Goal: Information Seeking & Learning: Learn about a topic

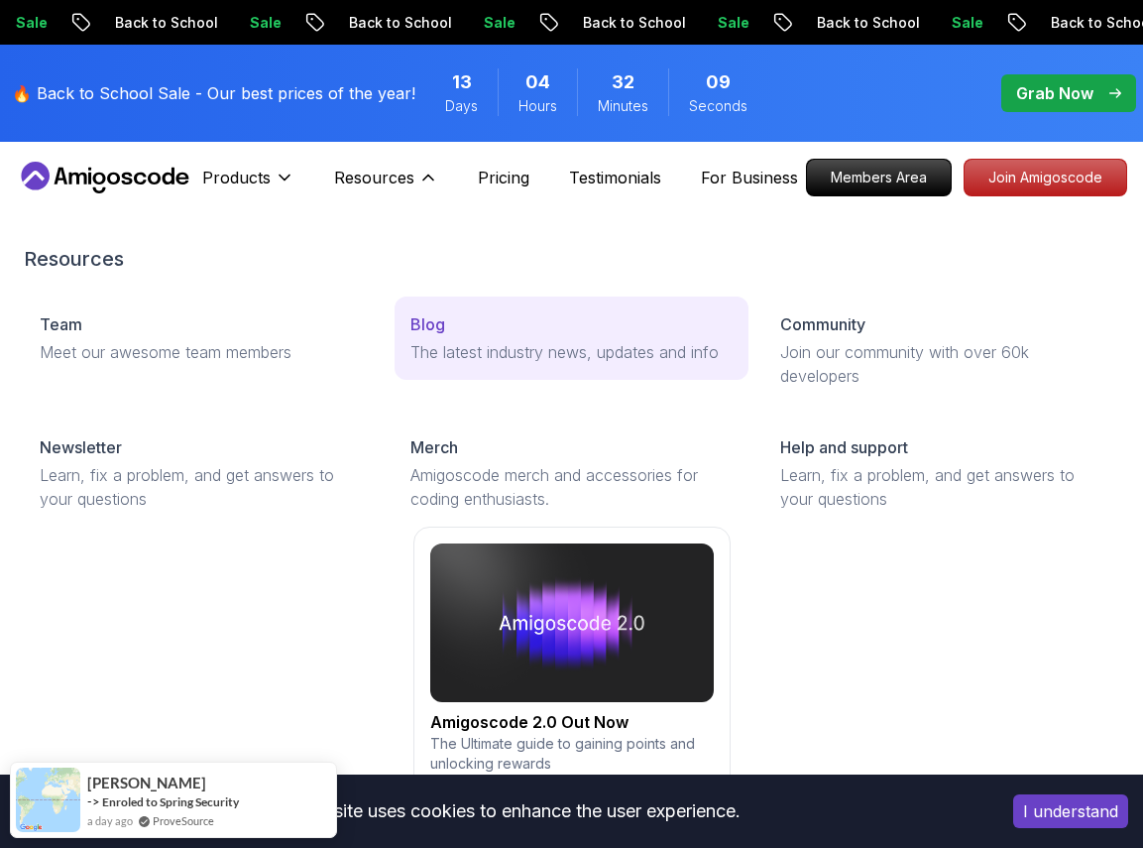
click at [437, 327] on p "Blog" at bounding box center [428, 324] width 35 height 24
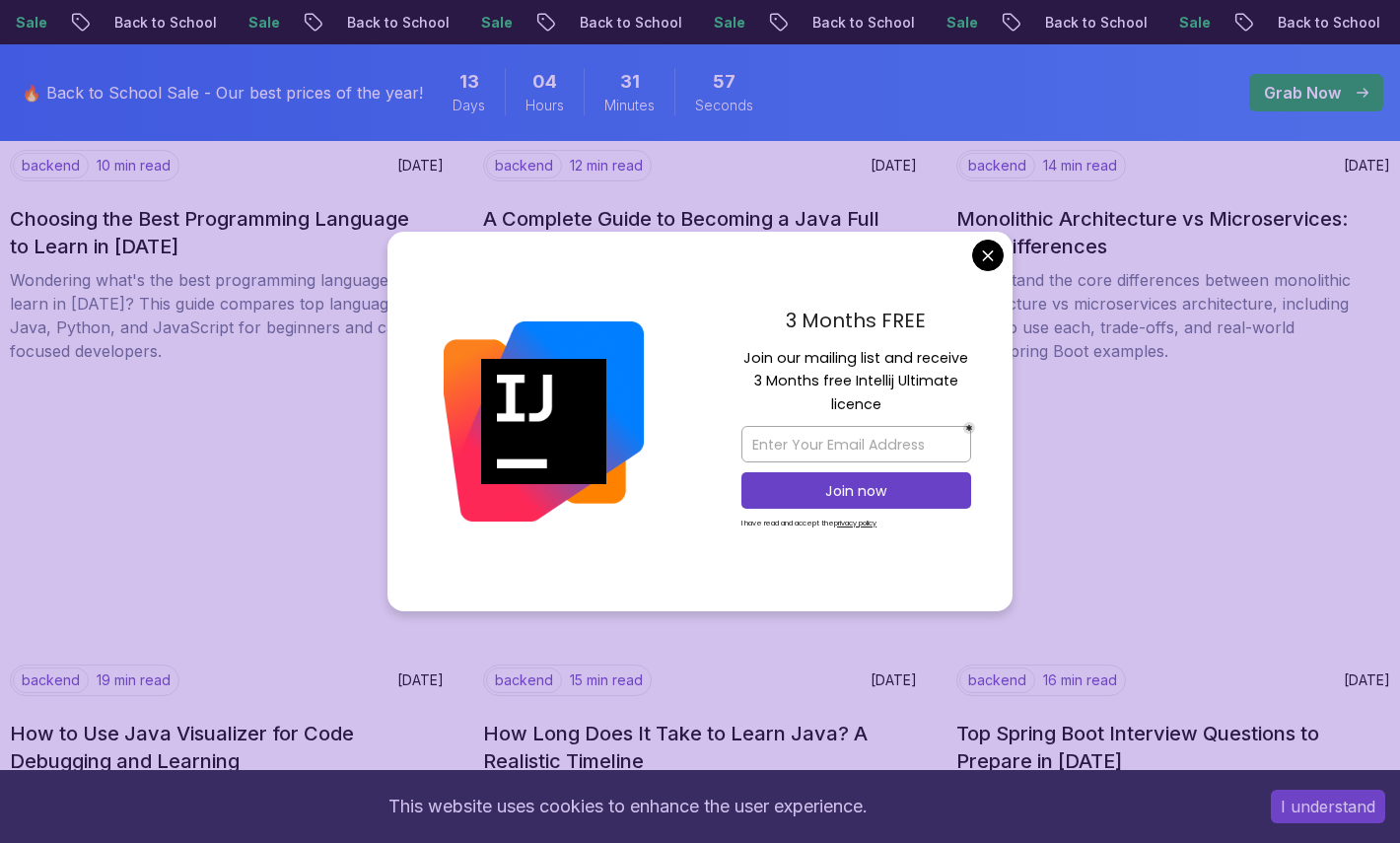
scroll to position [1119, 0]
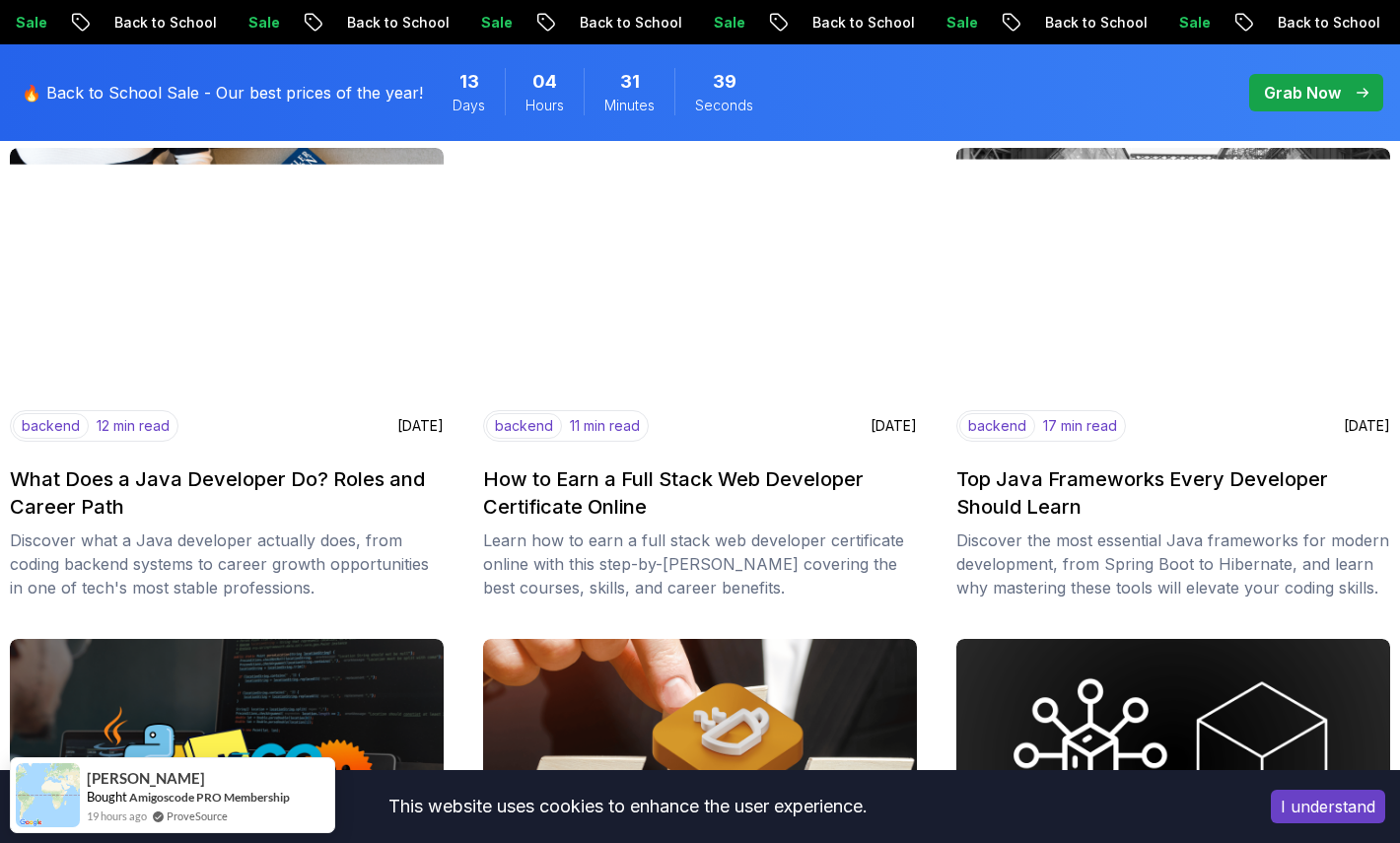
scroll to position [362, 0]
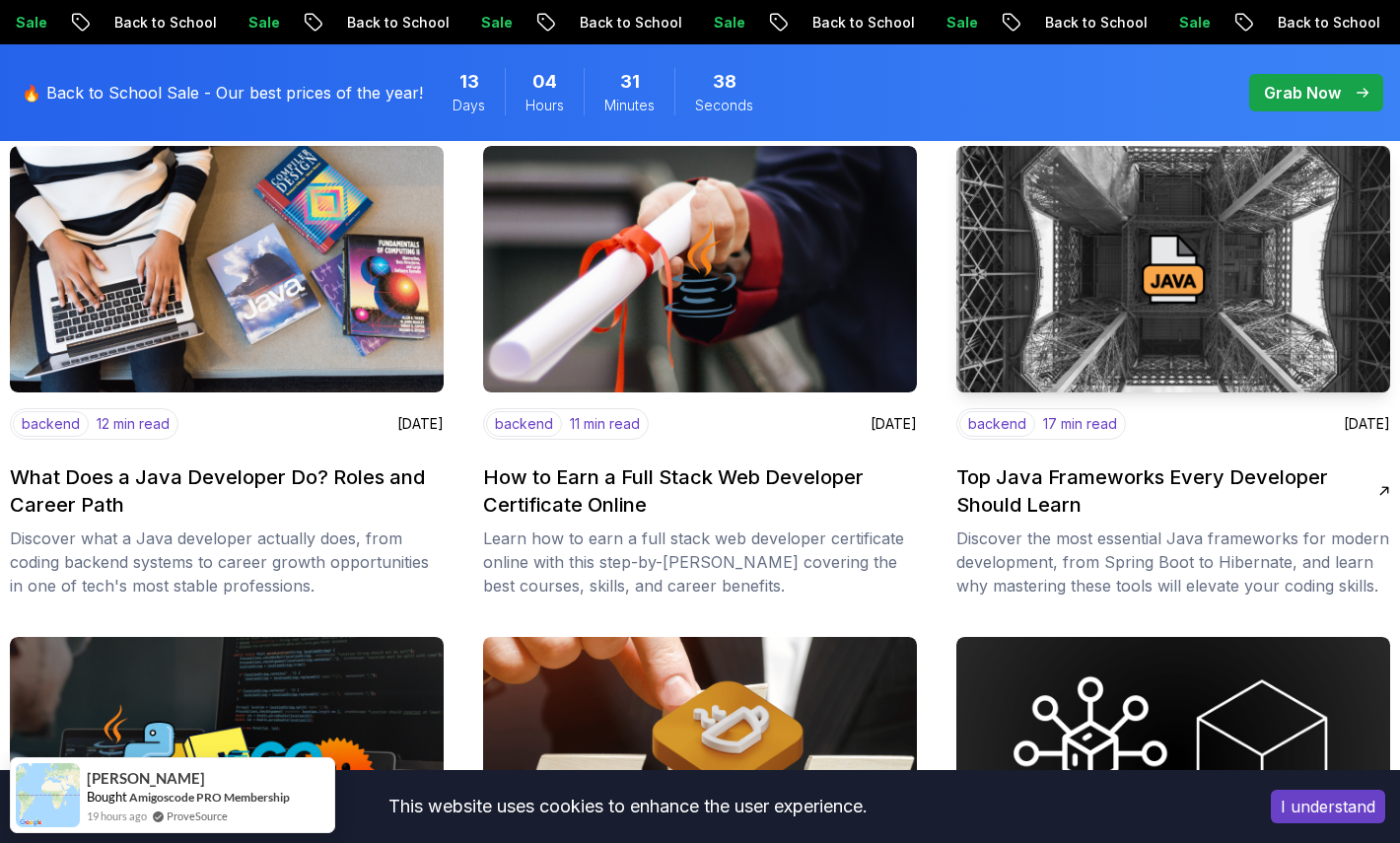
click at [1036, 471] on h2 "Top Java Frameworks Every Developer Should Learn" at bounding box center [1167, 491] width 422 height 56
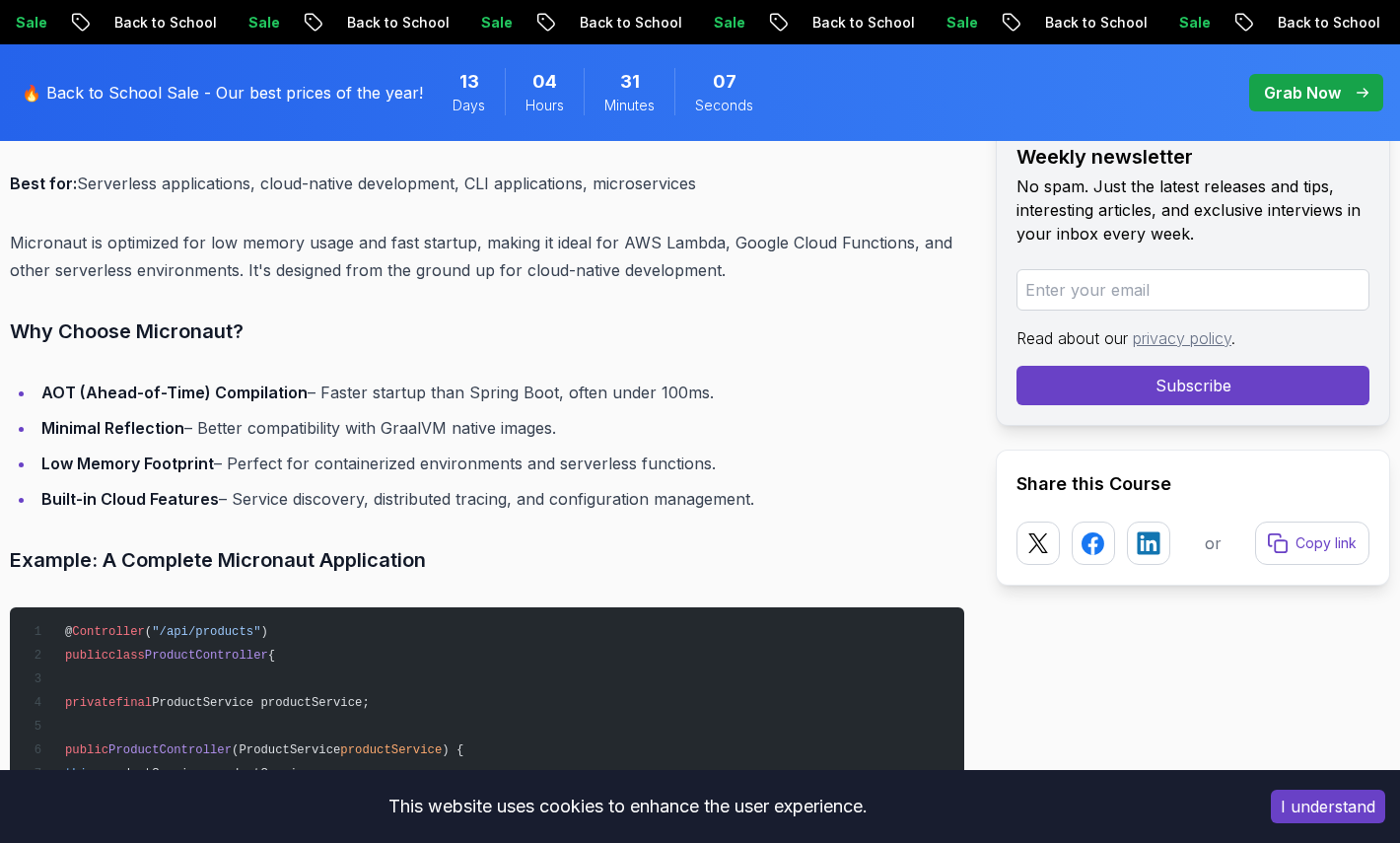
scroll to position [9949, 0]
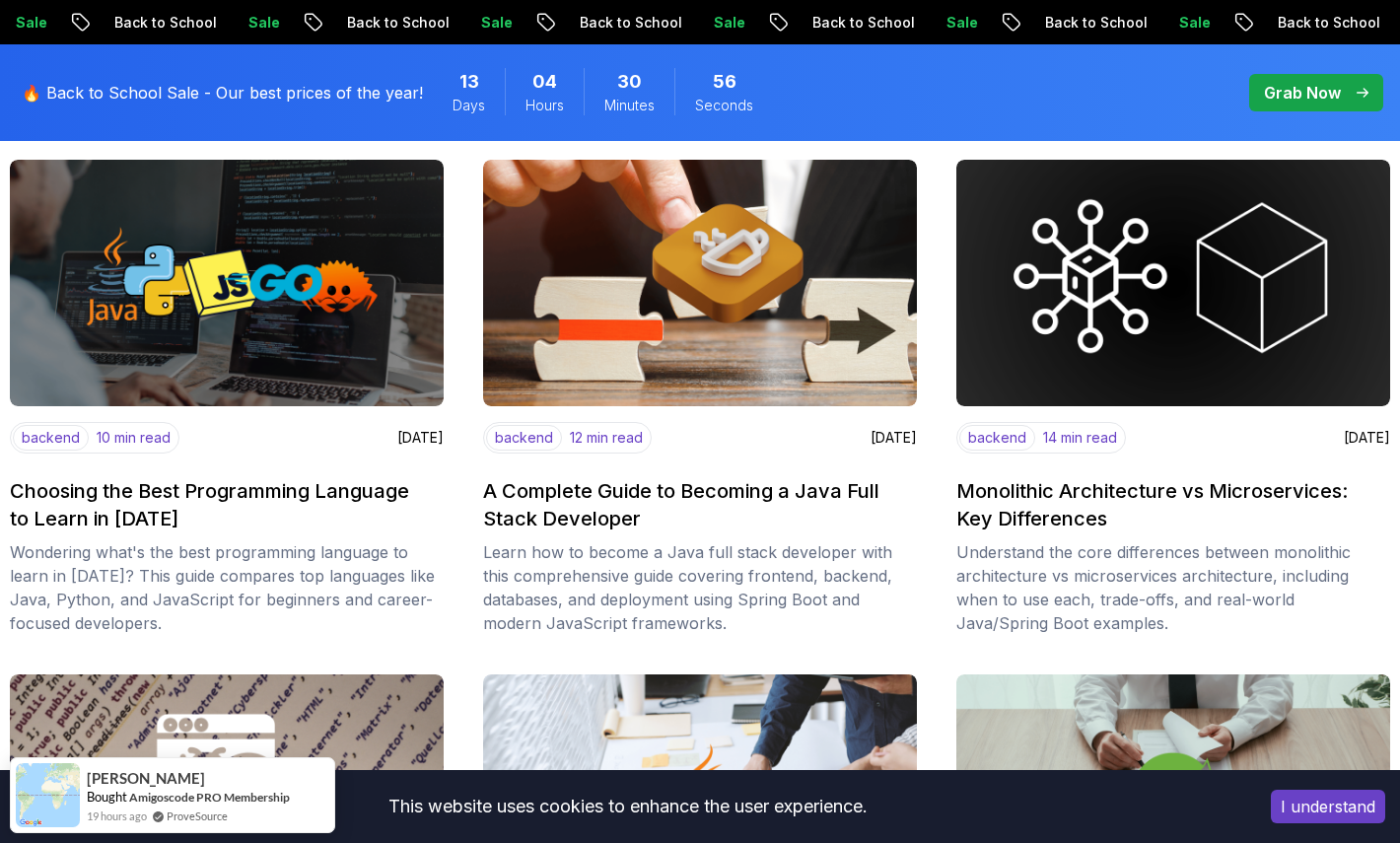
scroll to position [845, 0]
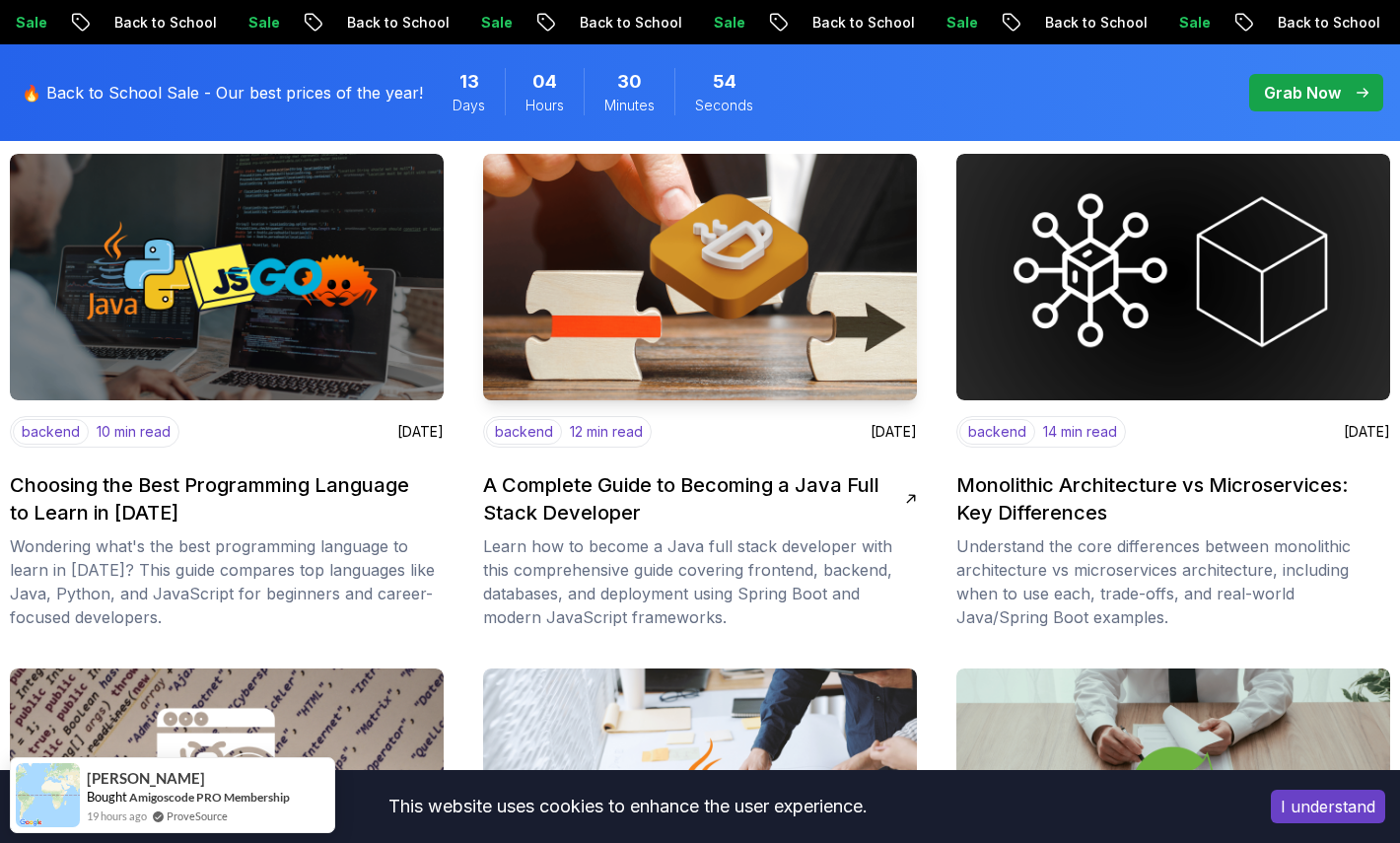
click at [598, 484] on h2 "A Complete Guide to Becoming a Java Full Stack Developer" at bounding box center [694, 499] width 422 height 56
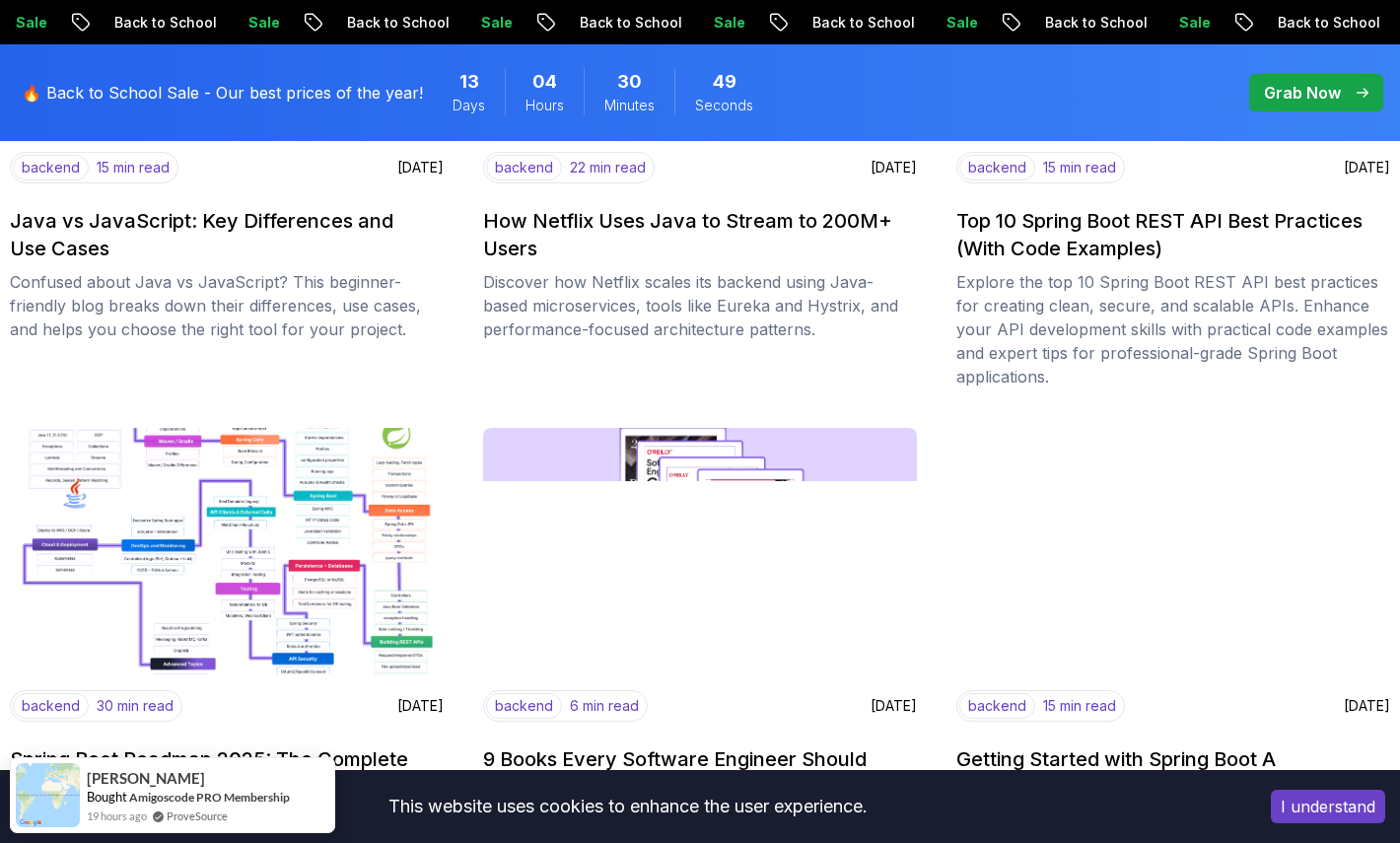
scroll to position [2303, 0]
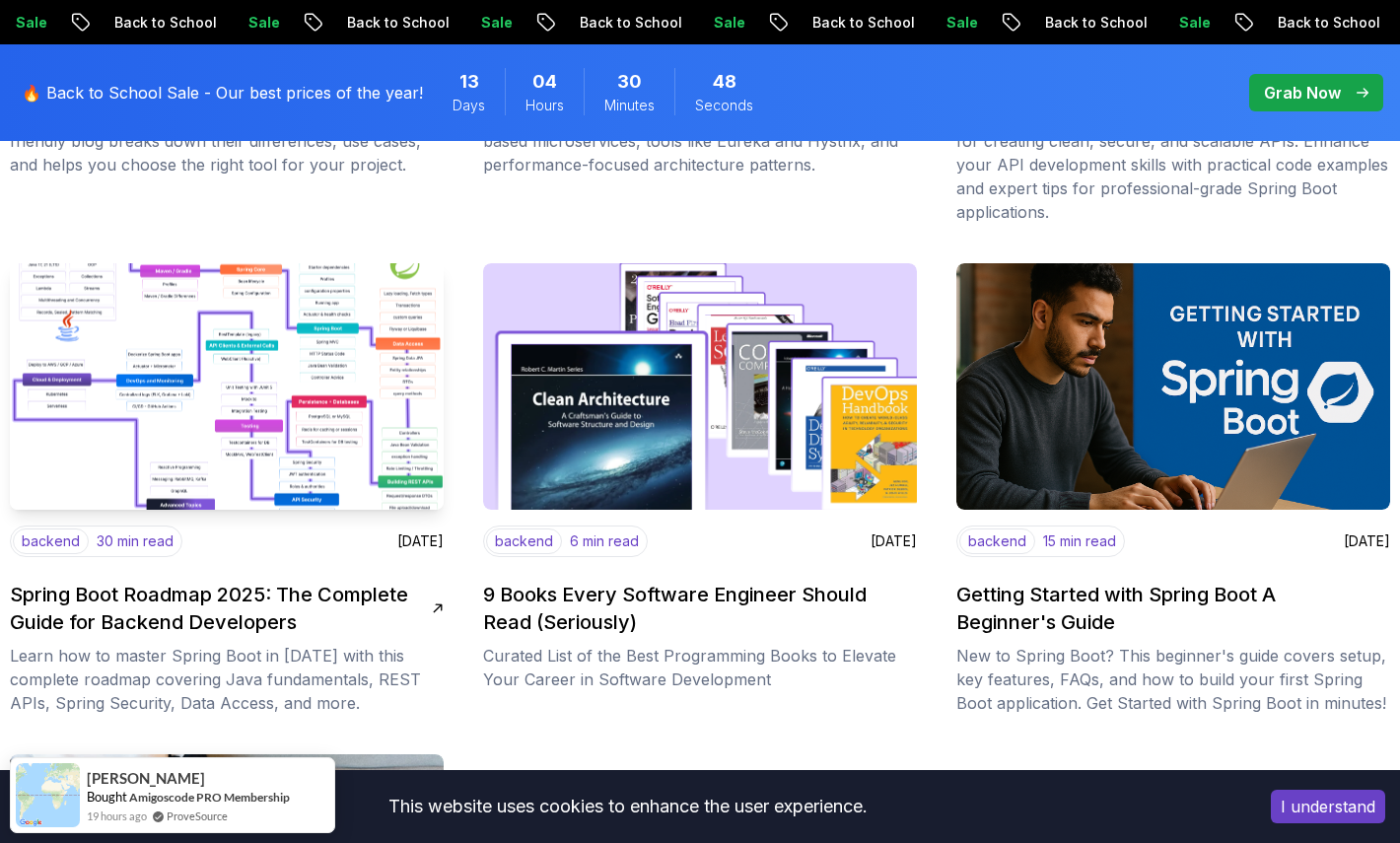
click at [329, 402] on img at bounding box center [227, 387] width 455 height 259
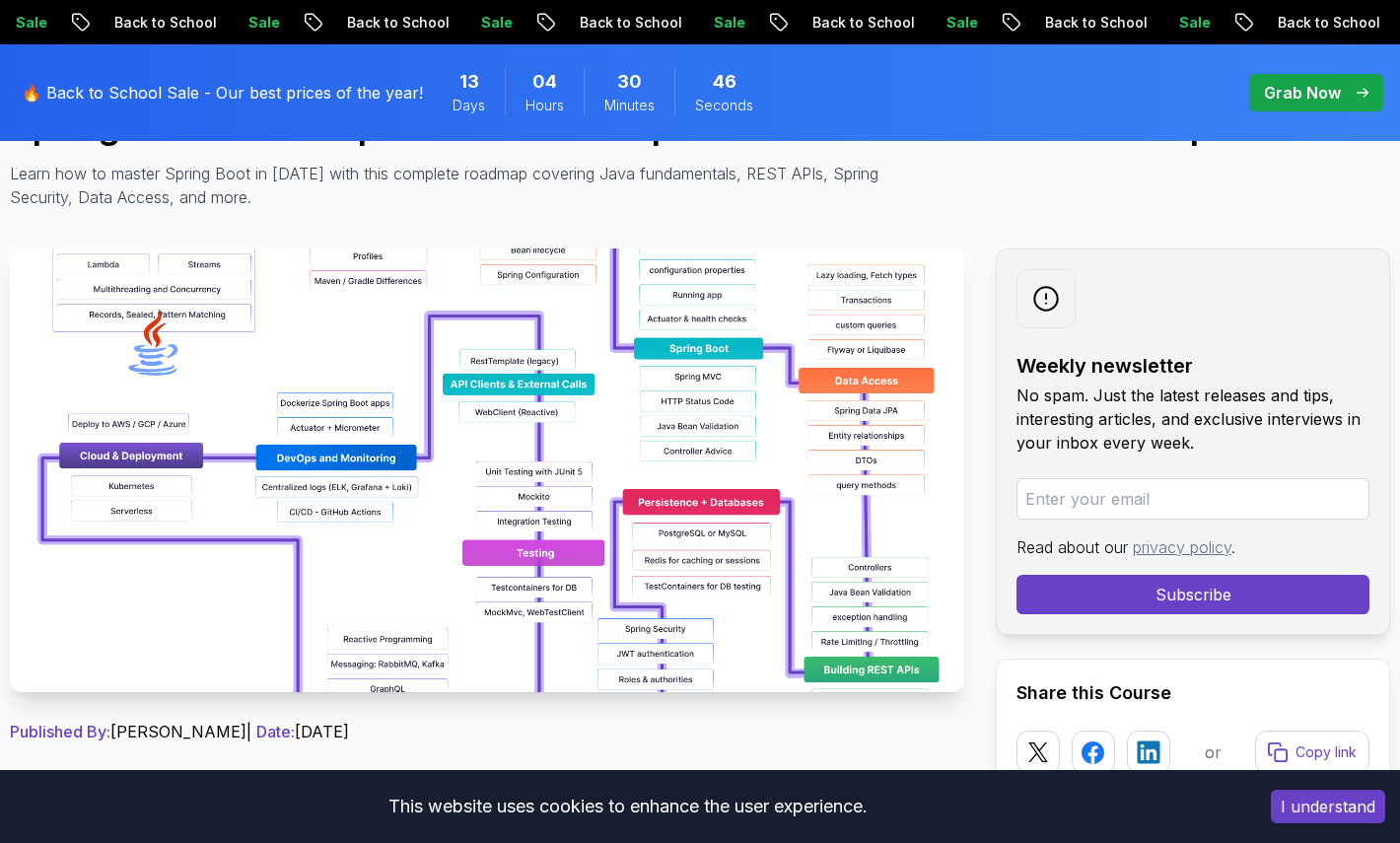
scroll to position [259, 0]
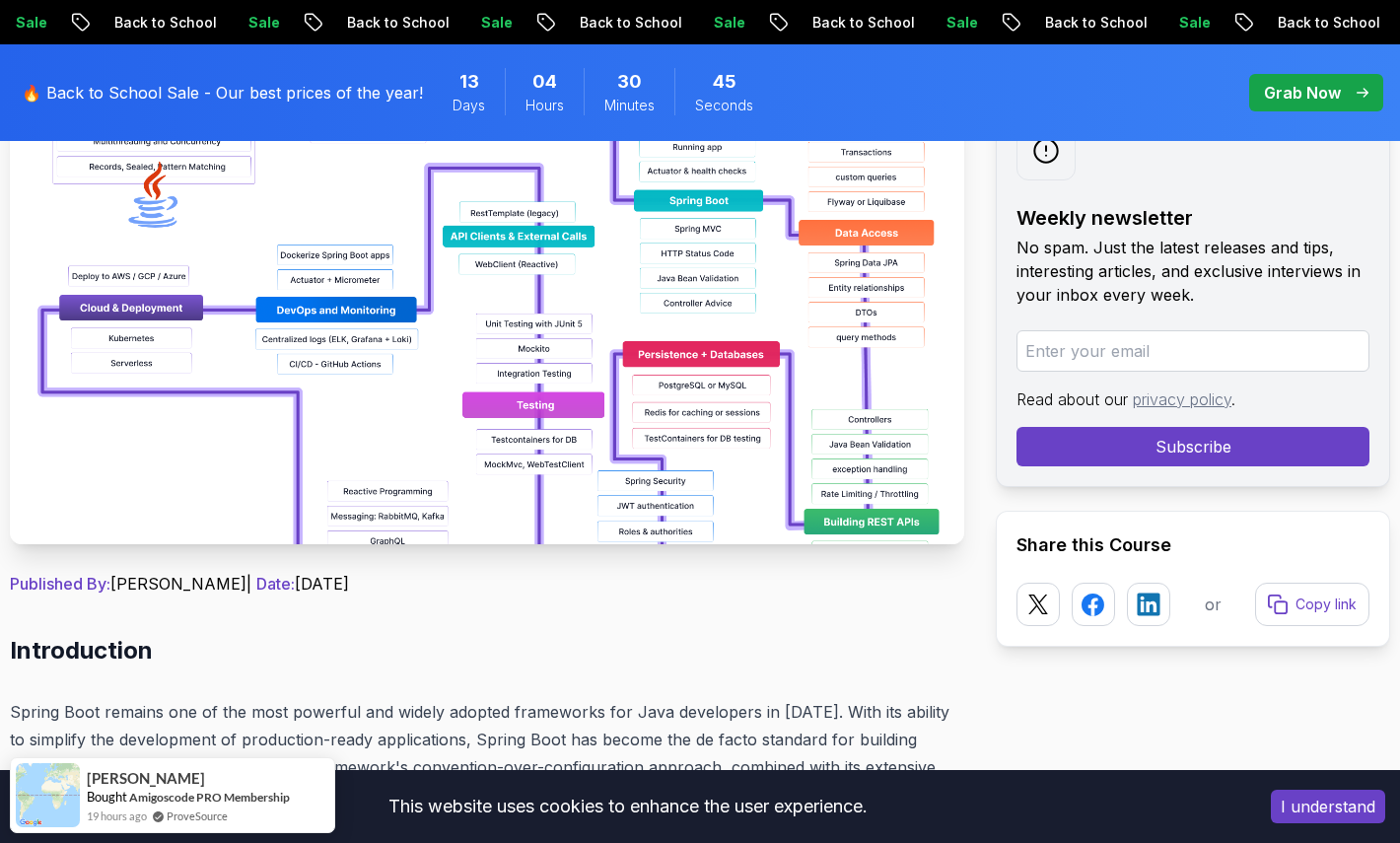
click at [524, 461] on img at bounding box center [487, 322] width 955 height 443
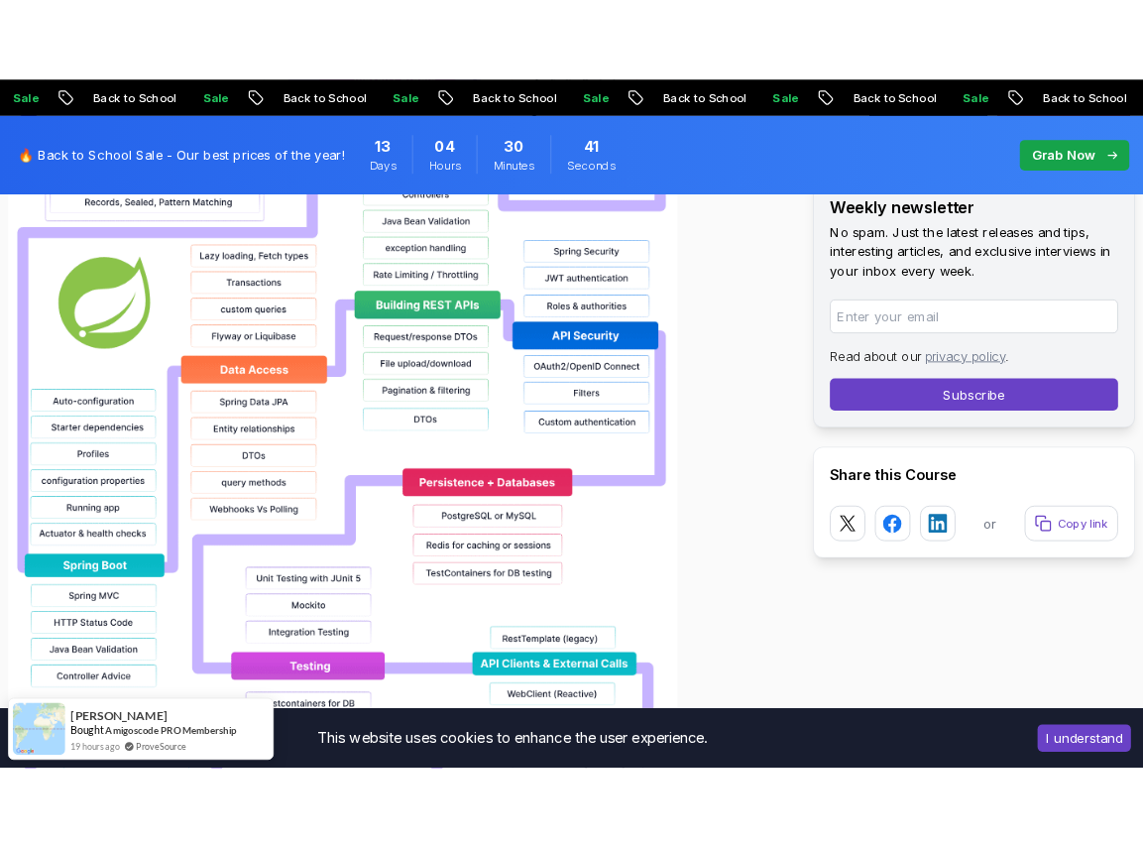
scroll to position [1800, 0]
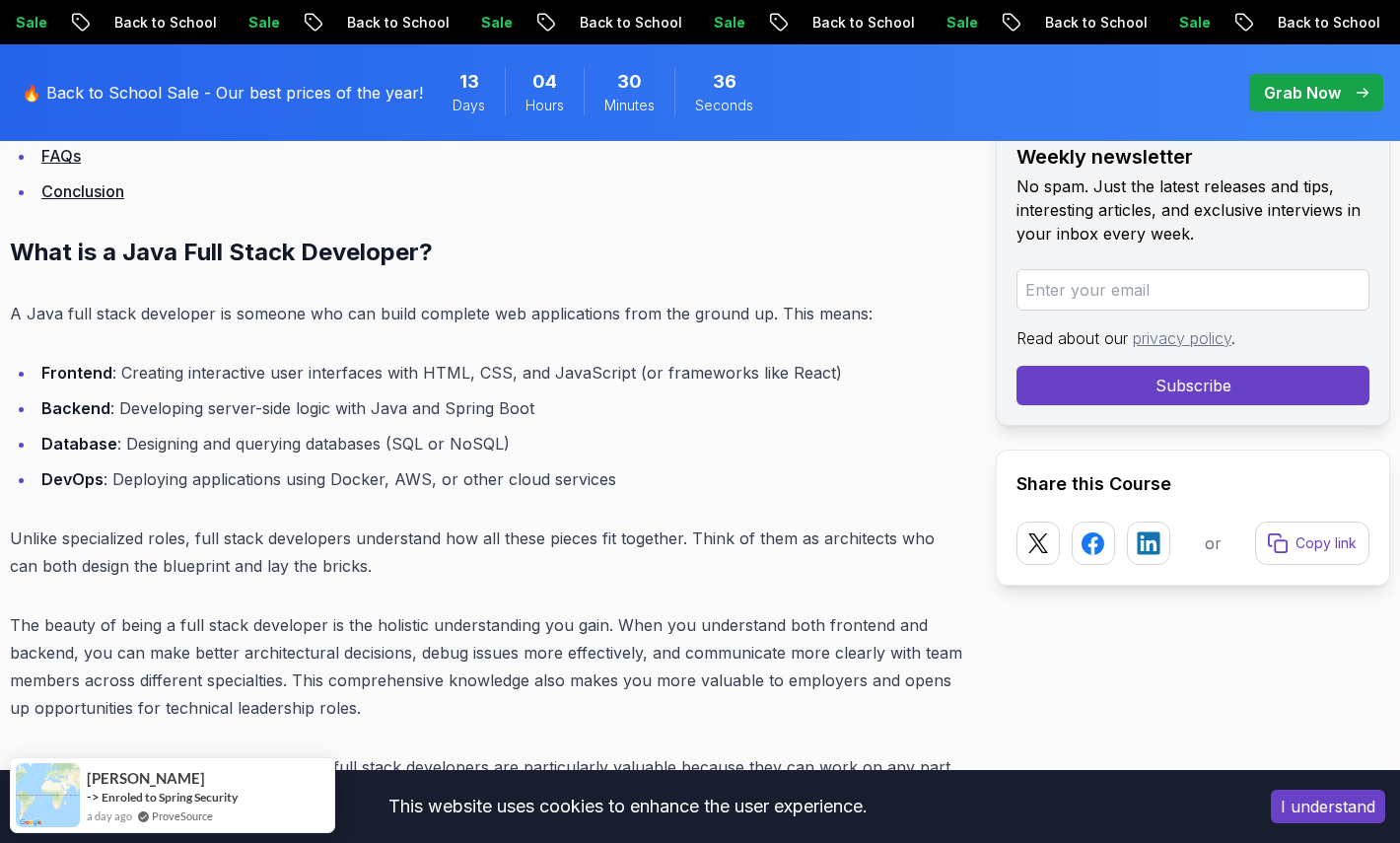
scroll to position [1777, 0]
